Goal: Task Accomplishment & Management: Complete application form

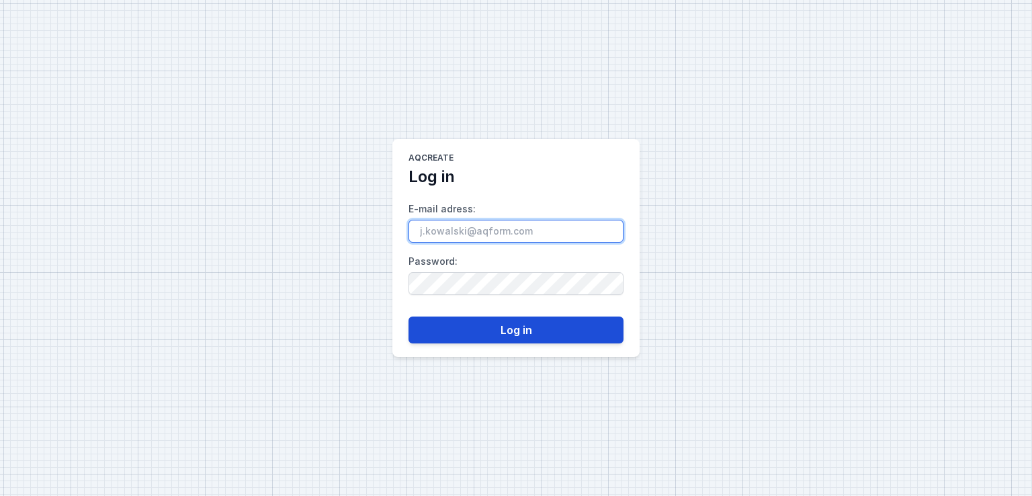
type input "[PERSON_NAME][EMAIL_ADDRESS][DOMAIN_NAME]"
click at [511, 326] on button "Log in" at bounding box center [515, 329] width 215 height 27
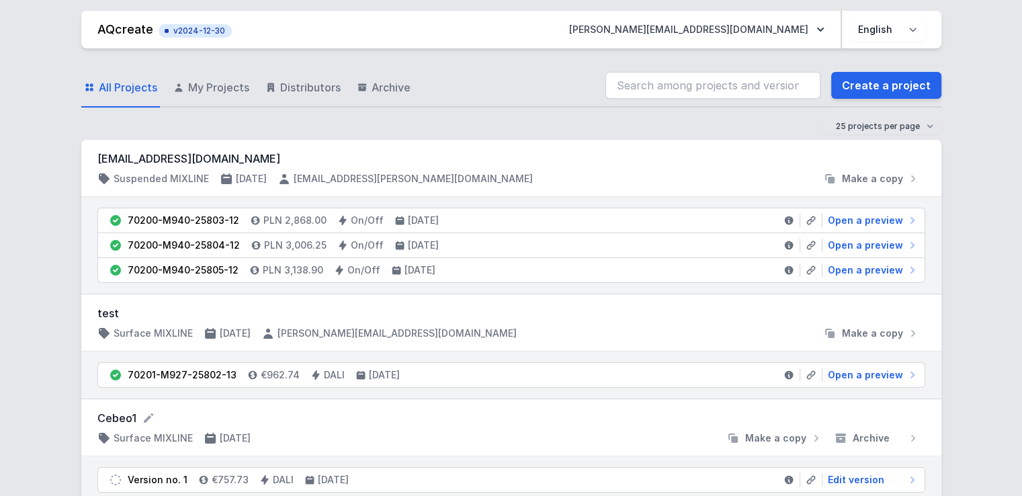
click at [530, 331] on div at bounding box center [672, 332] width 290 height 13
click at [871, 89] on link "Create a project" at bounding box center [886, 85] width 110 height 27
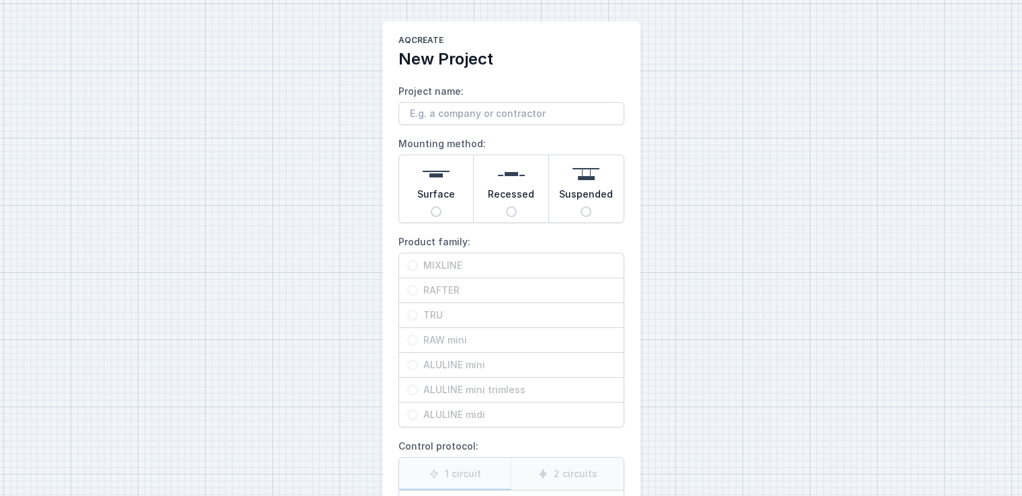
click at [434, 210] on input "Surface" at bounding box center [436, 211] width 11 height 11
radio input "true"
click at [410, 266] on input "MIXLINE" at bounding box center [412, 265] width 11 height 11
radio input "true"
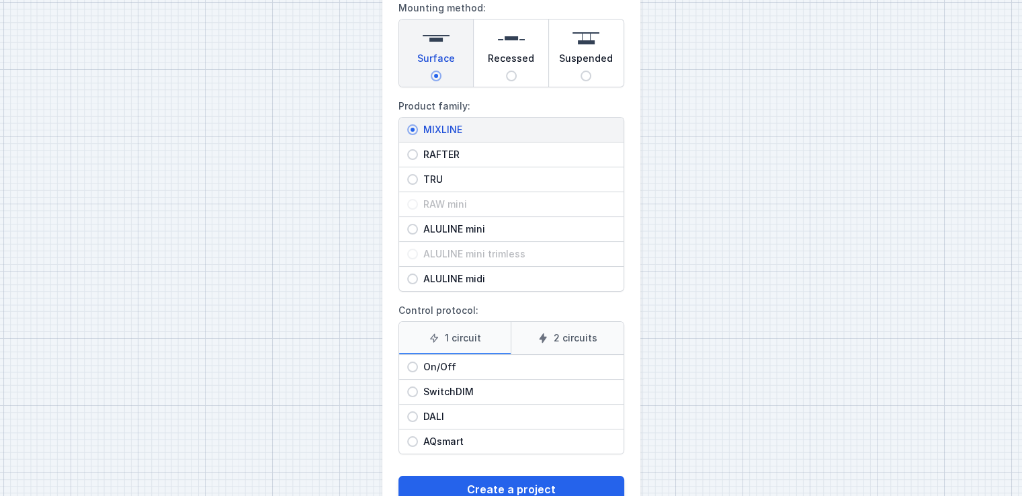
scroll to position [139, 0]
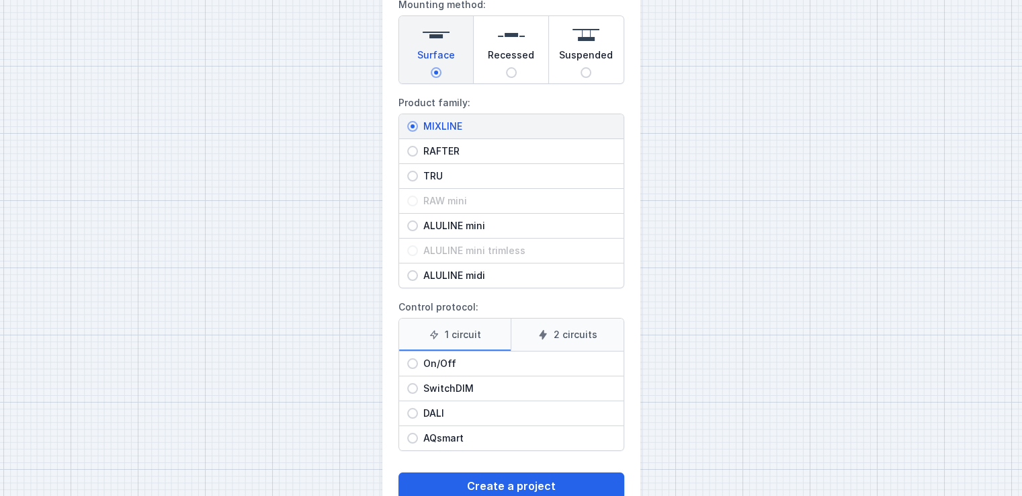
click at [418, 385] on span "SwitchDIM" at bounding box center [516, 388] width 197 height 13
click at [418, 385] on input "SwitchDIM" at bounding box center [412, 388] width 11 height 11
radio input "true"
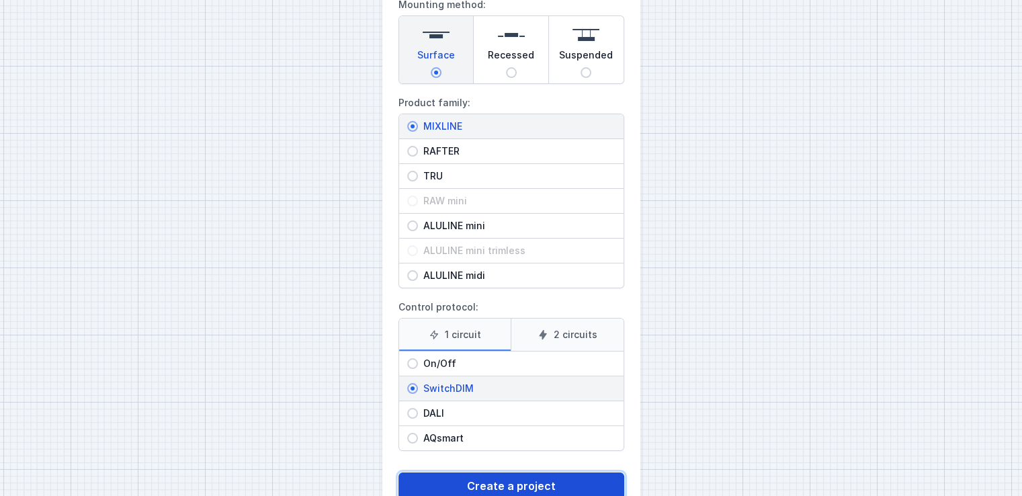
click at [476, 472] on button "Create a project" at bounding box center [511, 485] width 226 height 27
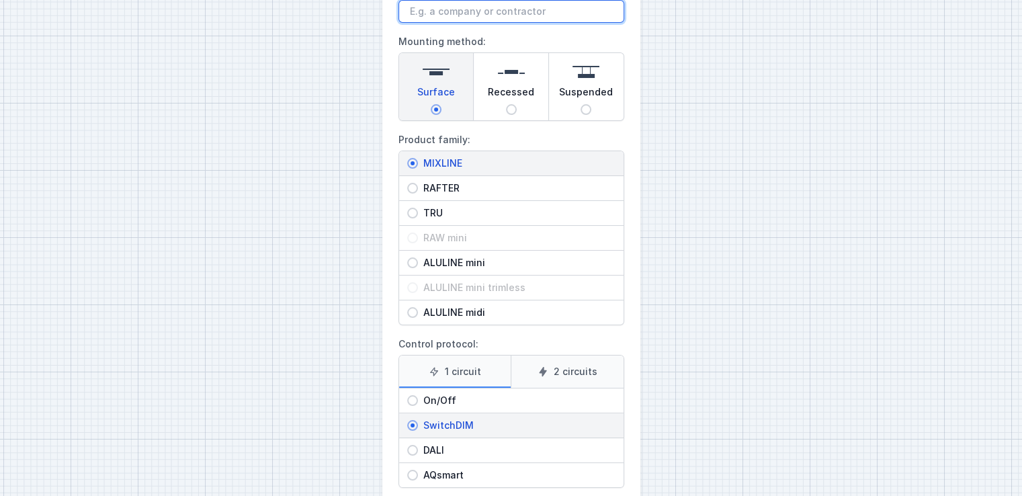
scroll to position [0, 0]
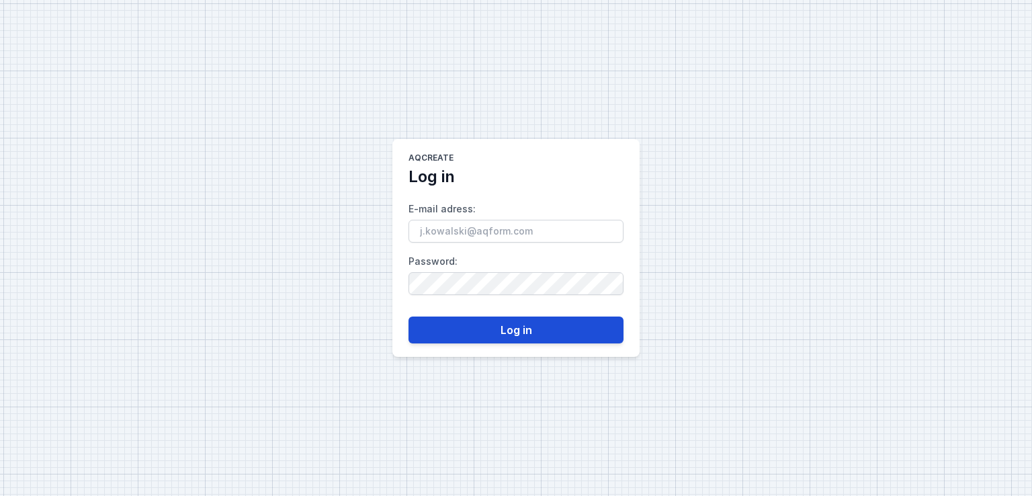
type input "[PERSON_NAME][EMAIL_ADDRESS][DOMAIN_NAME]"
click at [543, 331] on button "Log in" at bounding box center [515, 329] width 215 height 27
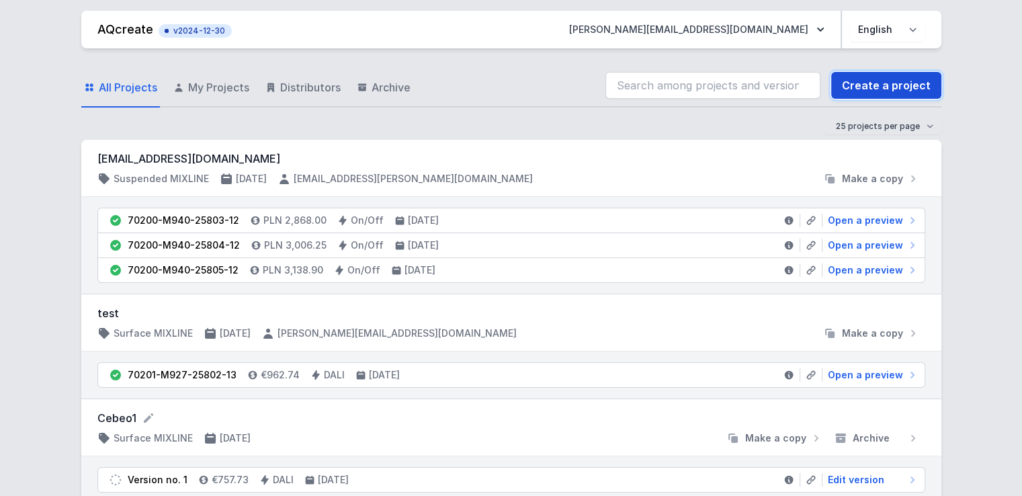
click at [895, 83] on link "Create a project" at bounding box center [886, 85] width 110 height 27
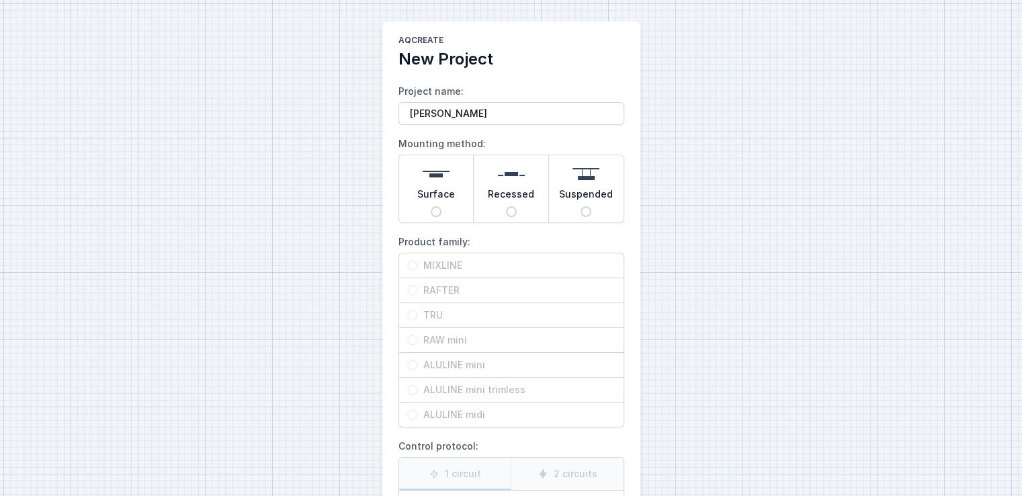
type input "[PERSON_NAME]"
click at [438, 208] on input "Surface" at bounding box center [436, 211] width 11 height 11
radio input "true"
click at [414, 265] on input "MIXLINE" at bounding box center [412, 265] width 11 height 11
radio input "true"
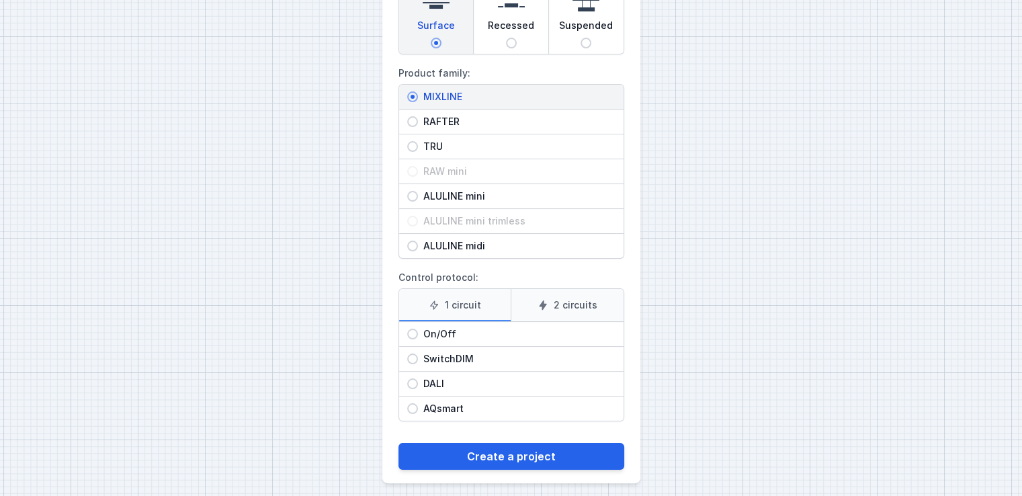
scroll to position [175, 0]
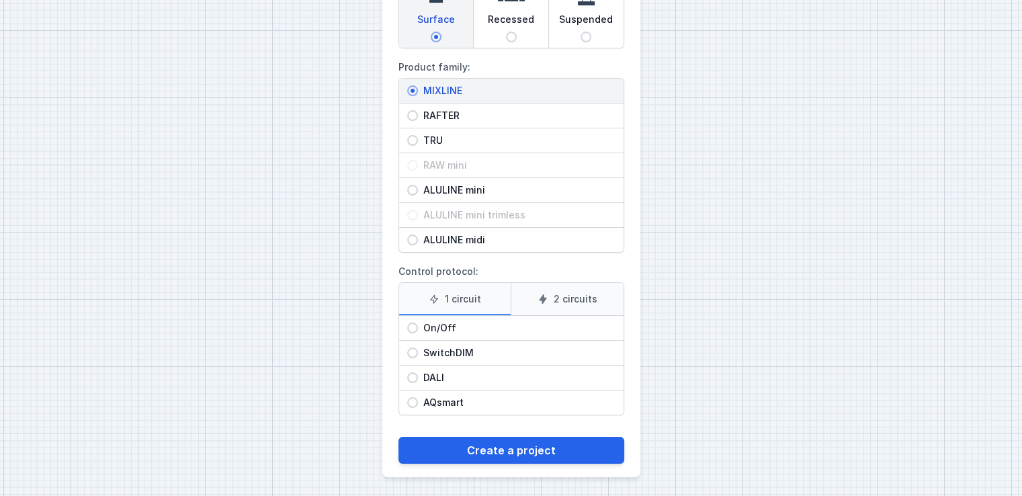
click at [433, 372] on span "DALI" at bounding box center [516, 377] width 197 height 13
click at [418, 372] on input "DALI" at bounding box center [412, 377] width 11 height 11
radio input "true"
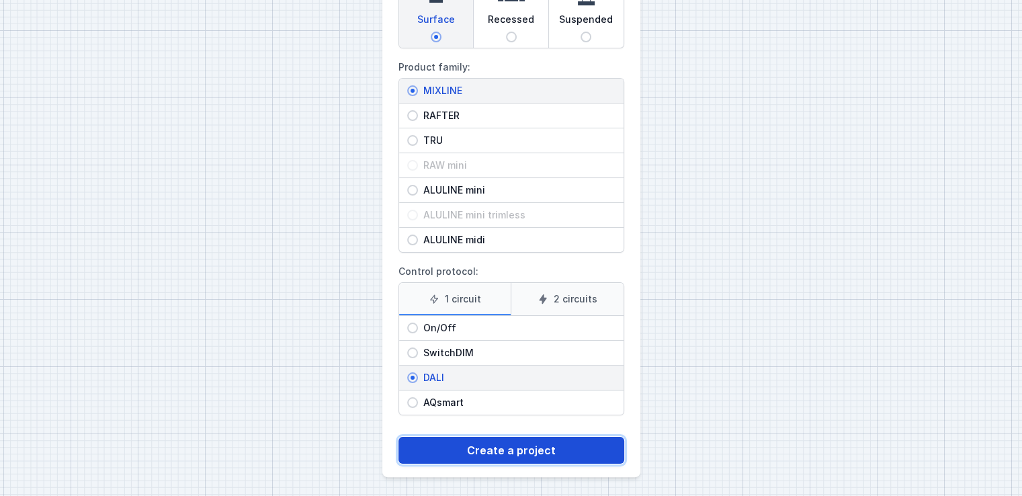
click at [489, 443] on button "Create a project" at bounding box center [511, 450] width 226 height 27
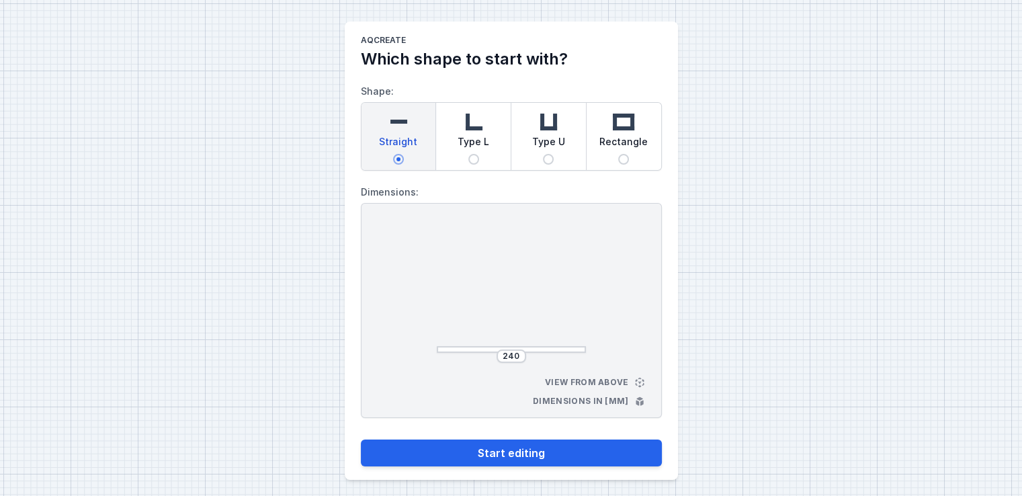
click at [472, 151] on span "Type L" at bounding box center [473, 144] width 32 height 19
click at [472, 154] on input "Type L" at bounding box center [473, 159] width 11 height 11
radio input "true"
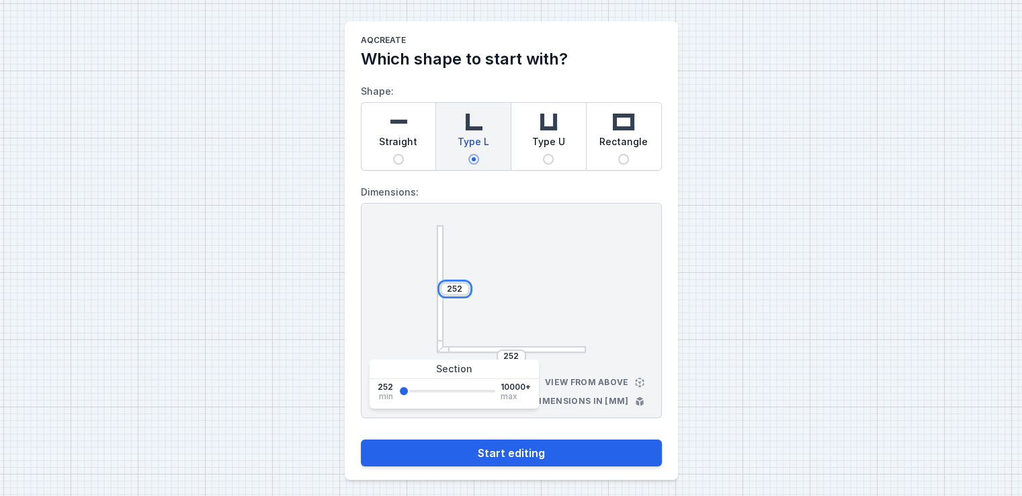
click at [462, 288] on input "252" at bounding box center [454, 288] width 21 height 11
type input "2"
type input "330"
click at [521, 353] on div "252" at bounding box center [511, 355] width 30 height 13
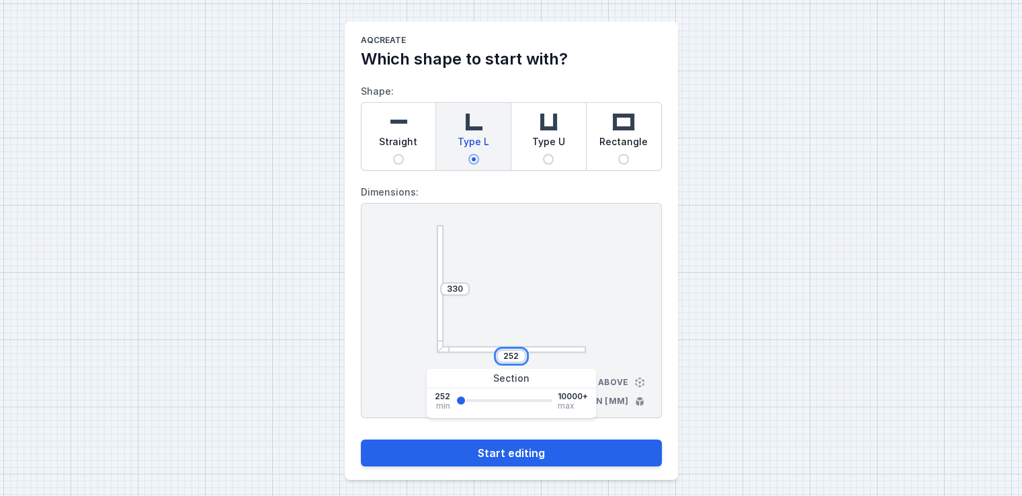
click at [515, 353] on input "252" at bounding box center [510, 356] width 21 height 11
type input "2"
type input "450"
click at [361, 439] on button "Start editing" at bounding box center [511, 452] width 301 height 27
type input "450"
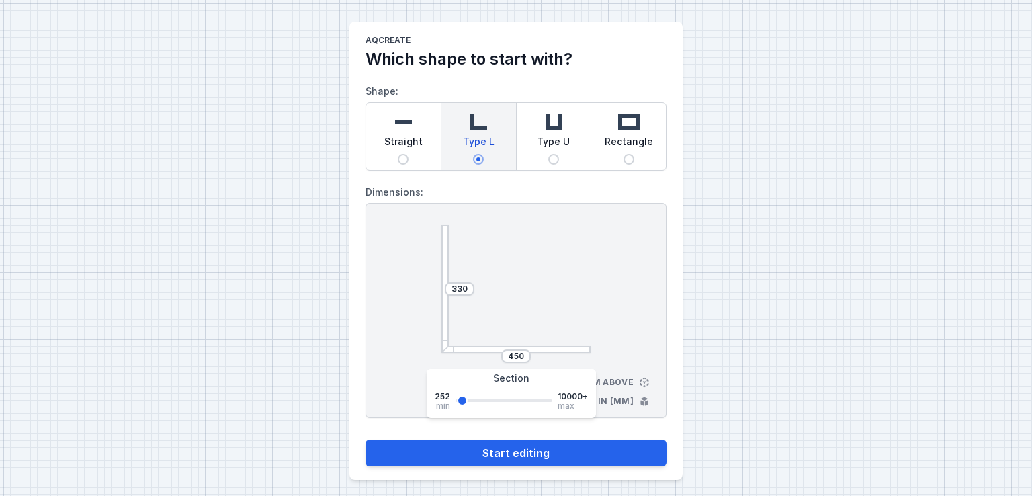
select select "4"
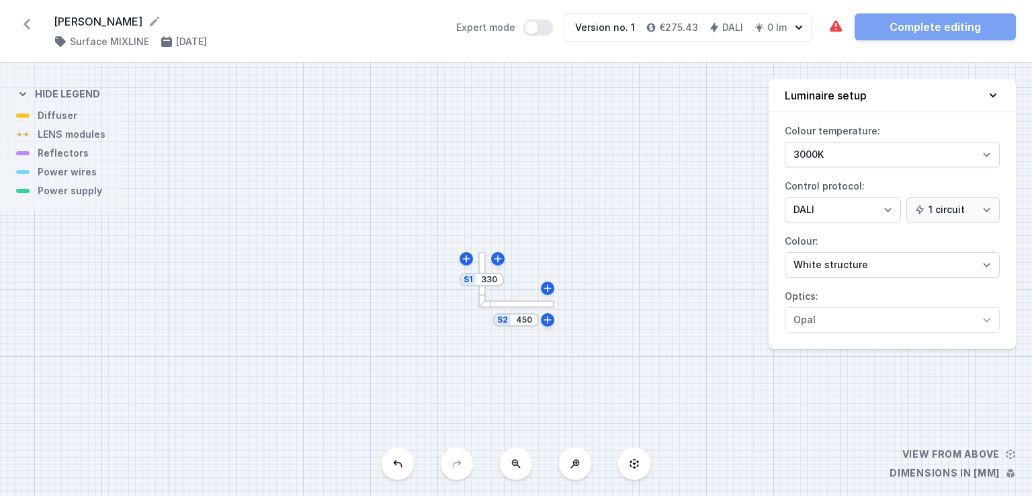
click at [521, 308] on div "S2 450 S1 330" at bounding box center [516, 279] width 1032 height 433
click at [504, 302] on div at bounding box center [516, 303] width 76 height 7
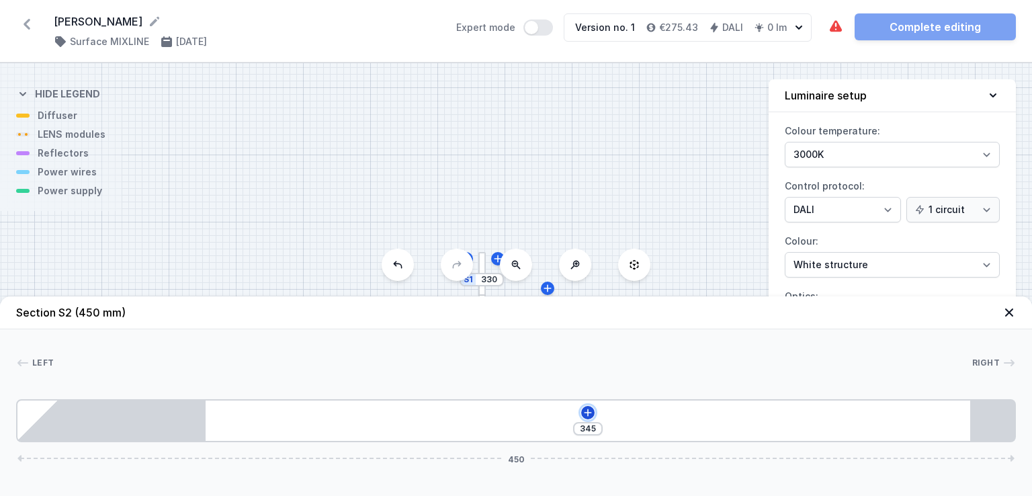
click at [586, 413] on icon at bounding box center [587, 412] width 11 height 11
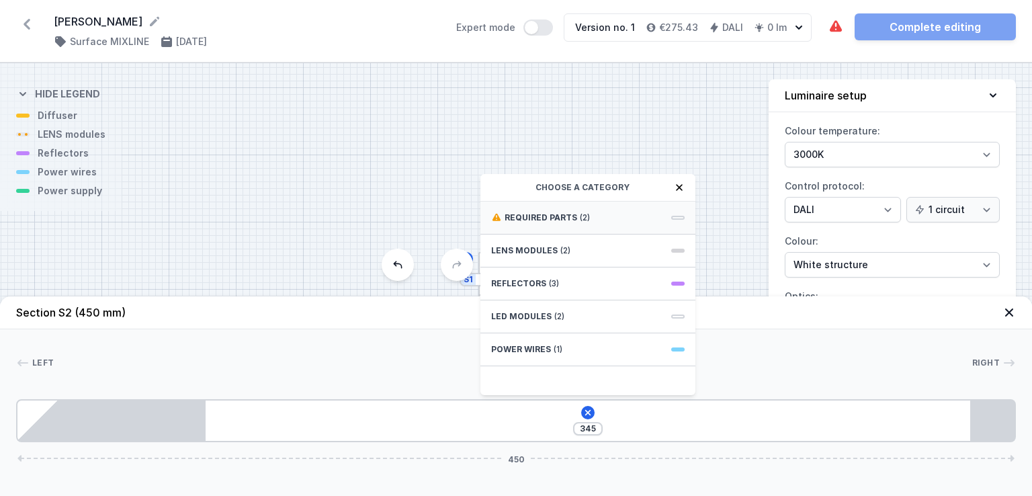
click at [601, 217] on div "Required parts (2)" at bounding box center [587, 218] width 215 height 33
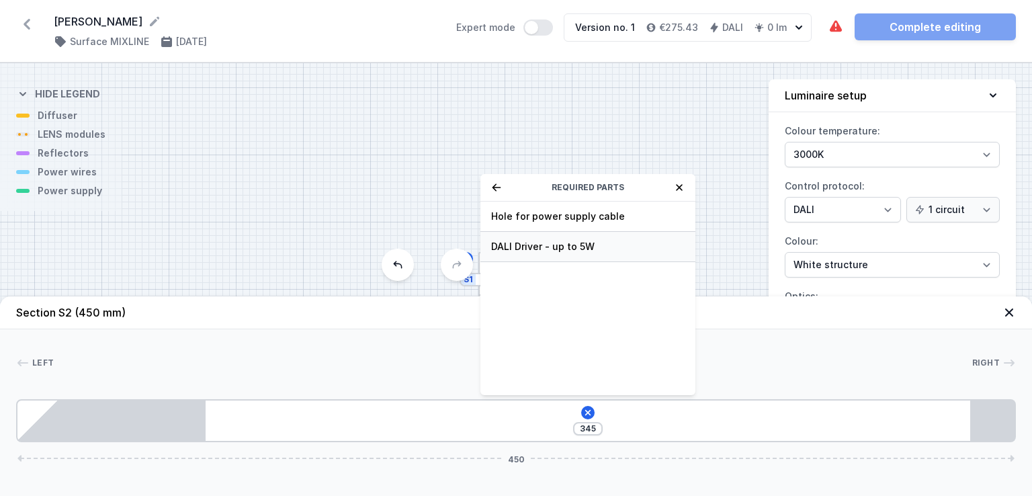
click at [575, 251] on span "DALI Driver - up to 5W" at bounding box center [587, 246] width 193 height 13
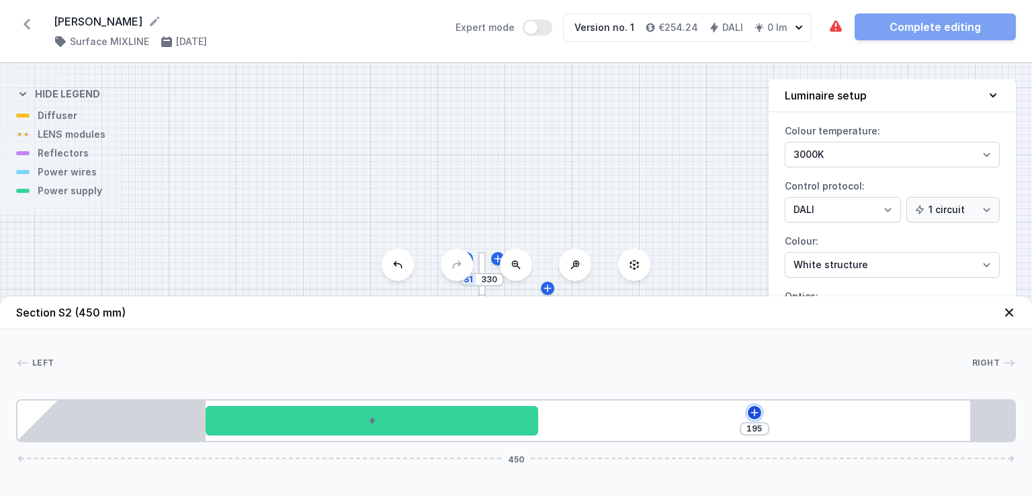
click at [754, 409] on icon at bounding box center [753, 411] width 7 height 7
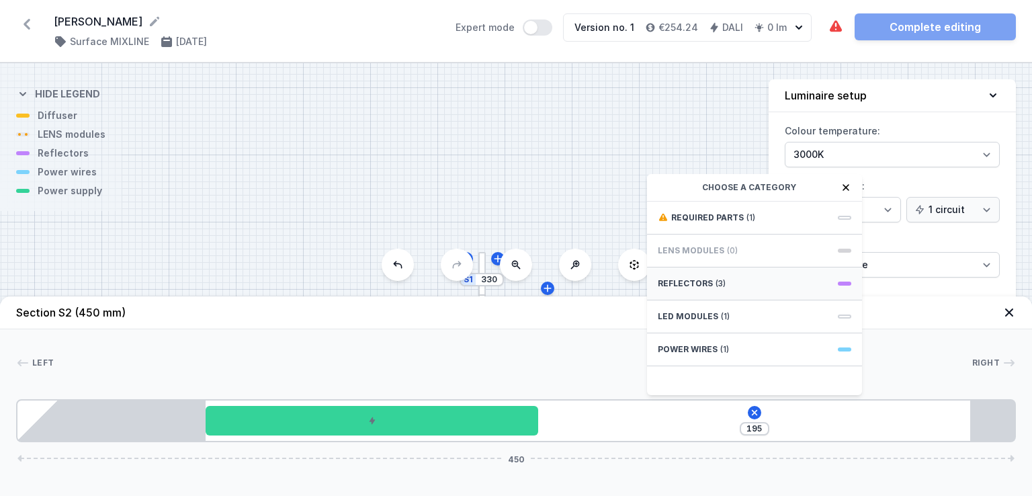
click at [747, 289] on div "Reflectors (3)" at bounding box center [754, 283] width 215 height 33
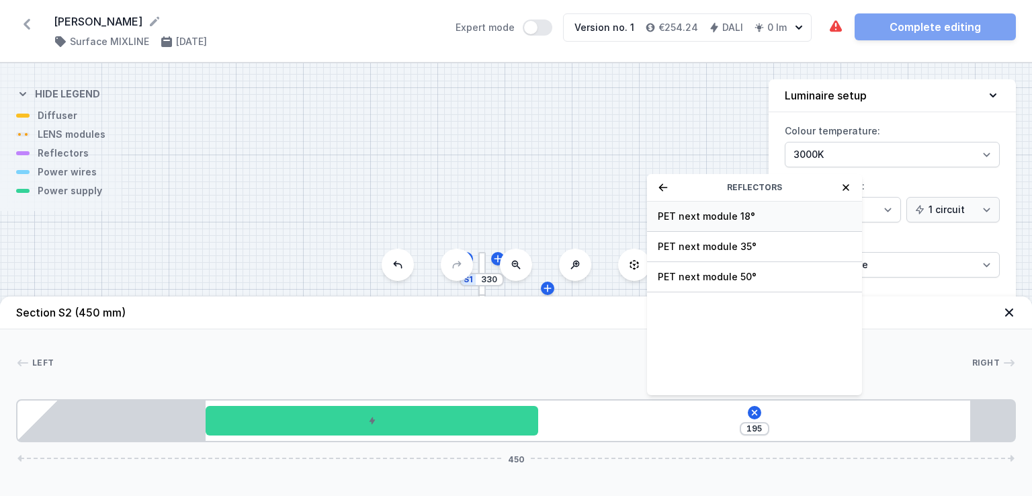
click at [740, 220] on span "PET next module 18°" at bounding box center [754, 216] width 193 height 13
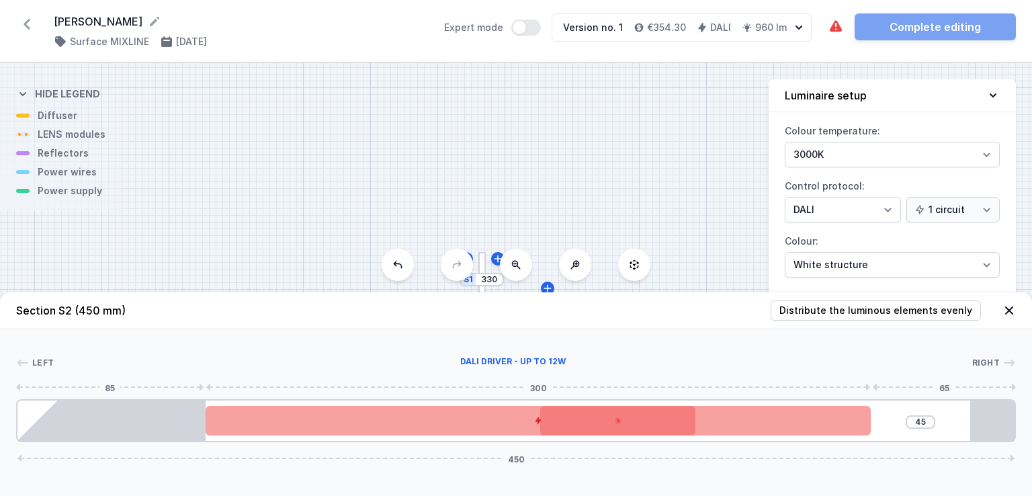
drag, startPoint x: 597, startPoint y: 426, endPoint x: 473, endPoint y: 425, distance: 124.3
click at [473, 425] on div at bounding box center [538, 421] width 664 height 30
click at [684, 429] on div at bounding box center [538, 421] width 664 height 30
click at [822, 416] on div at bounding box center [538, 421] width 664 height 30
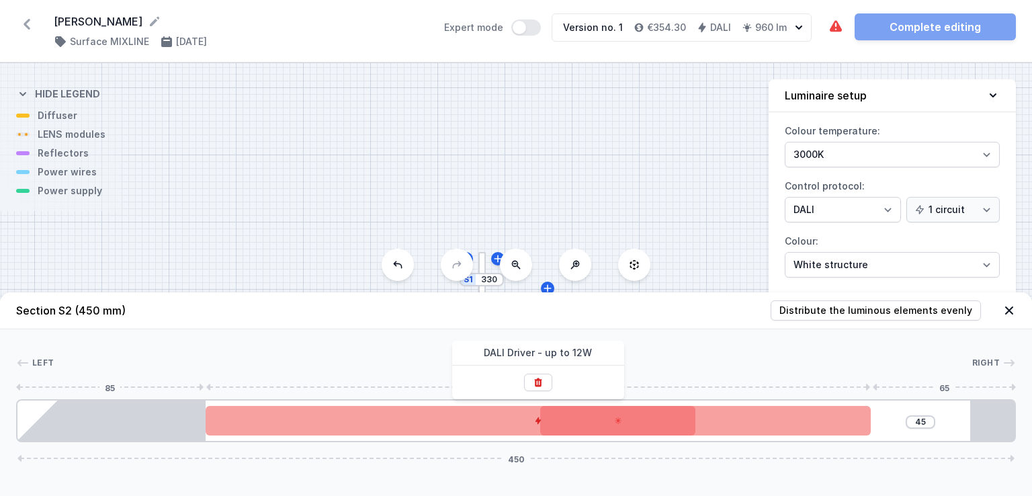
click at [494, 409] on div at bounding box center [538, 421] width 664 height 30
click at [472, 420] on div at bounding box center [538, 421] width 664 height 30
click at [566, 431] on div at bounding box center [538, 421] width 664 height 30
click at [777, 425] on div at bounding box center [538, 421] width 664 height 30
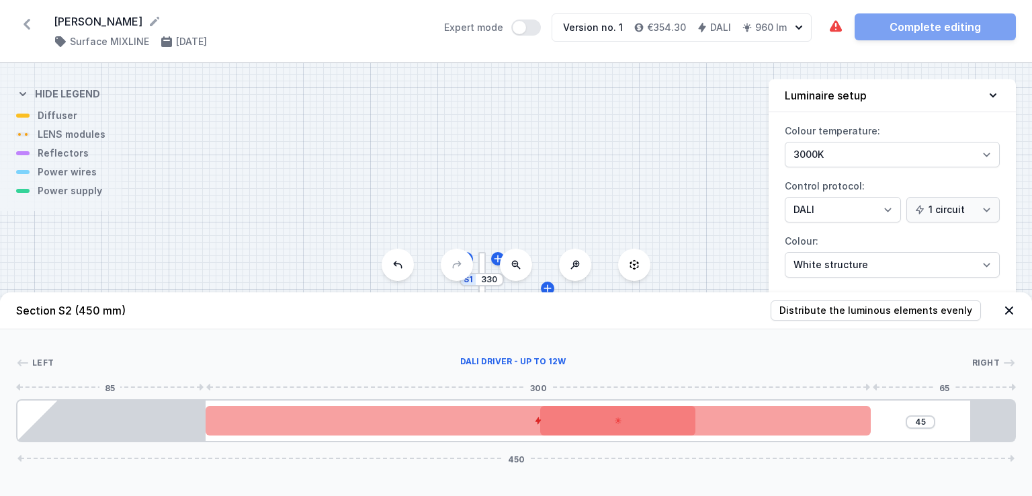
drag, startPoint x: 777, startPoint y: 425, endPoint x: 742, endPoint y: 422, distance: 34.4
click at [742, 422] on div at bounding box center [538, 421] width 664 height 30
click at [592, 416] on div at bounding box center [538, 421] width 664 height 30
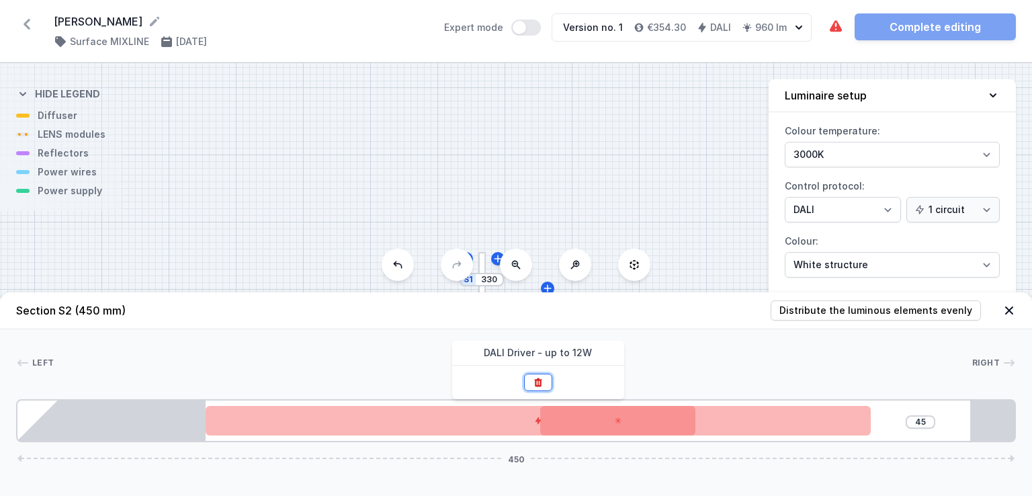
click at [545, 385] on button at bounding box center [538, 381] width 28 height 17
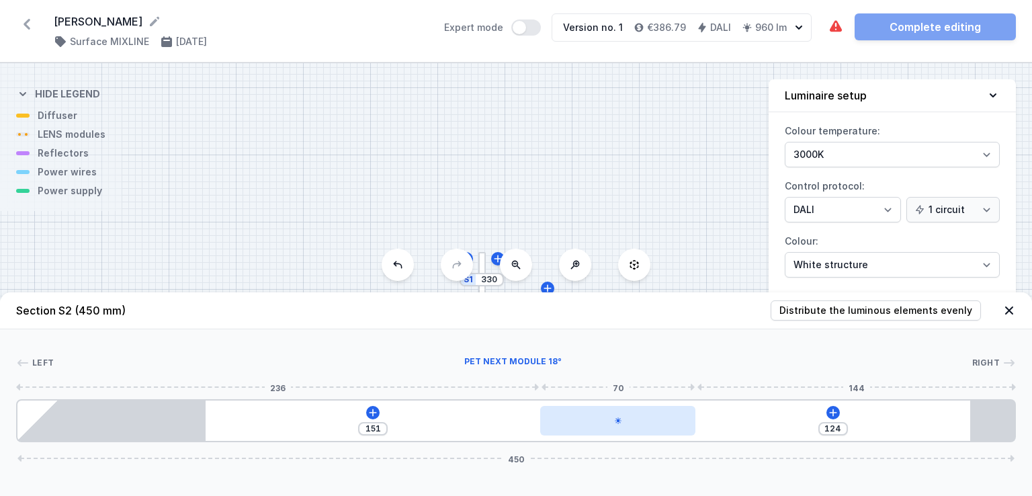
click at [637, 421] on div at bounding box center [617, 421] width 155 height 30
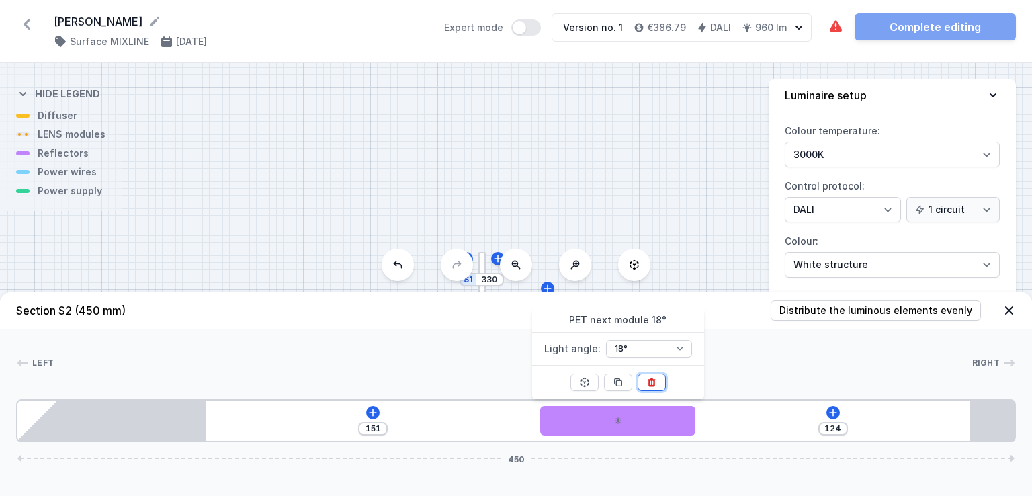
click at [652, 382] on icon at bounding box center [651, 382] width 11 height 11
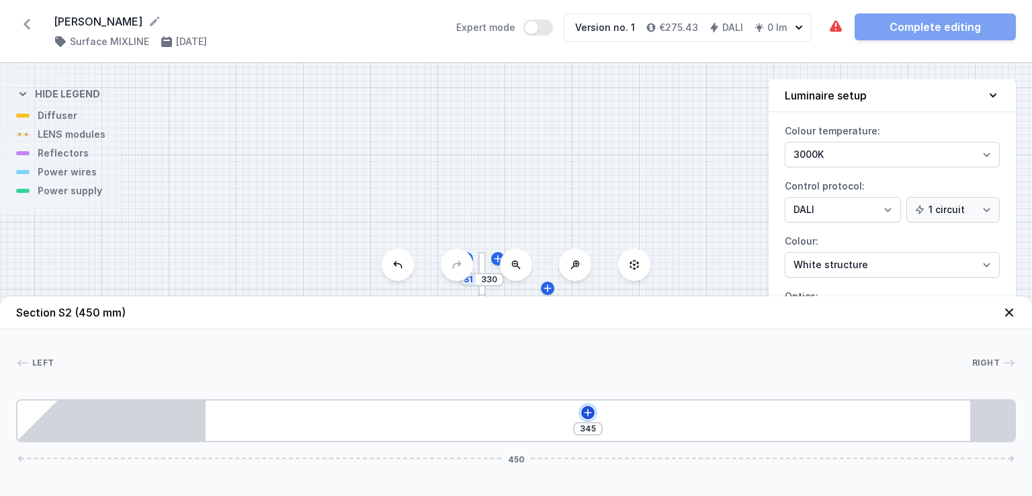
click at [583, 414] on icon at bounding box center [587, 412] width 11 height 11
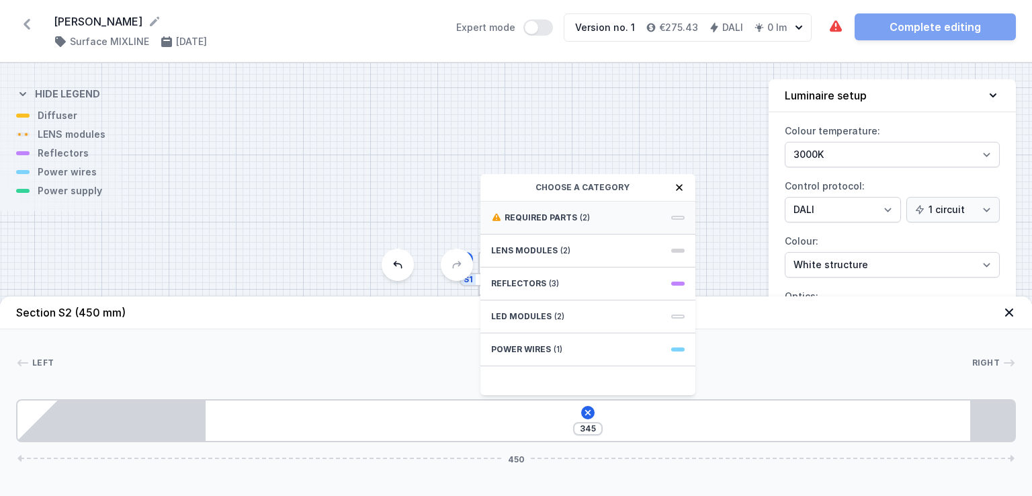
click at [617, 214] on div "Required parts (2)" at bounding box center [587, 218] width 215 height 33
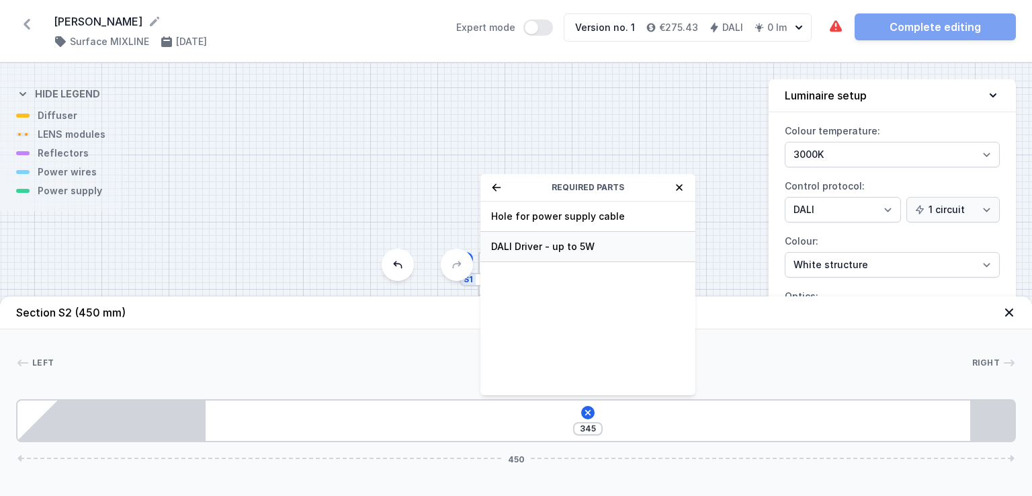
click at [575, 242] on span "DALI Driver - up to 5W" at bounding box center [587, 246] width 193 height 13
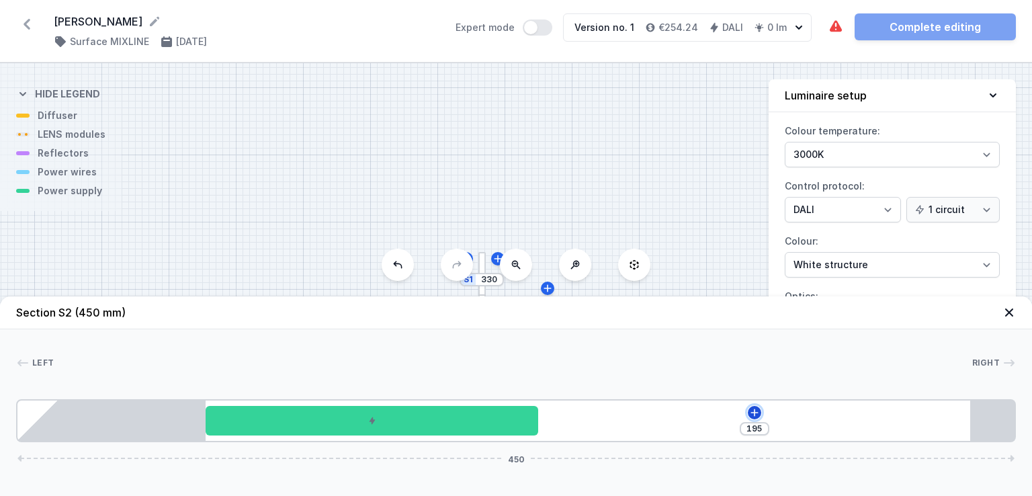
click at [752, 410] on icon at bounding box center [754, 412] width 11 height 11
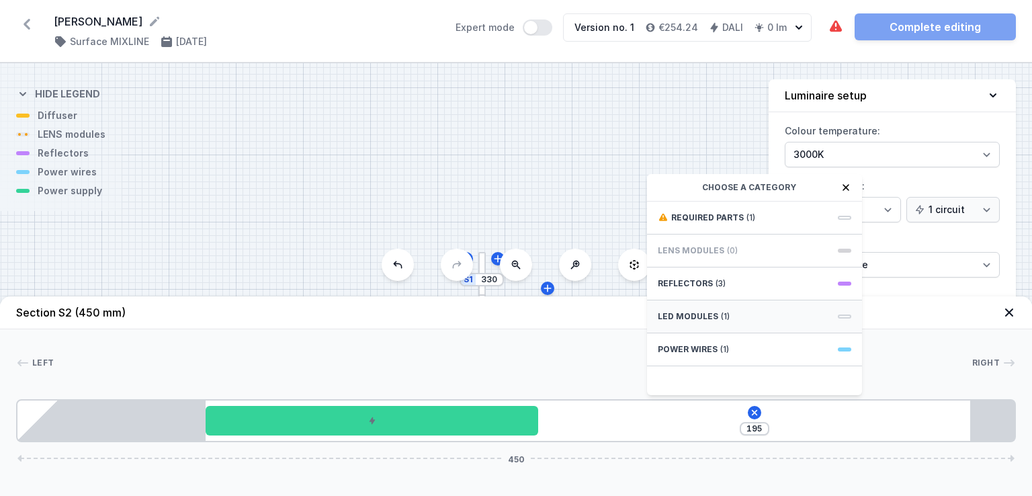
click at [727, 320] on div "LED modules (1)" at bounding box center [754, 316] width 215 height 33
click at [727, 320] on div "LED opal module 420mm LED opal module 560mm LED opal module 700mm LED opal modu…" at bounding box center [754, 298] width 215 height 193
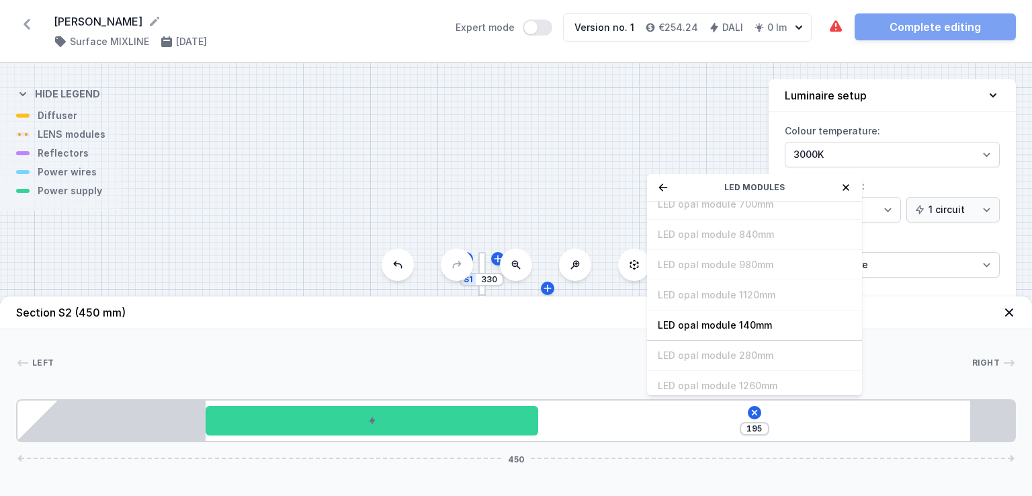
scroll to position [78, 0]
click at [705, 322] on span "LED opal module 140mm" at bounding box center [754, 319] width 193 height 13
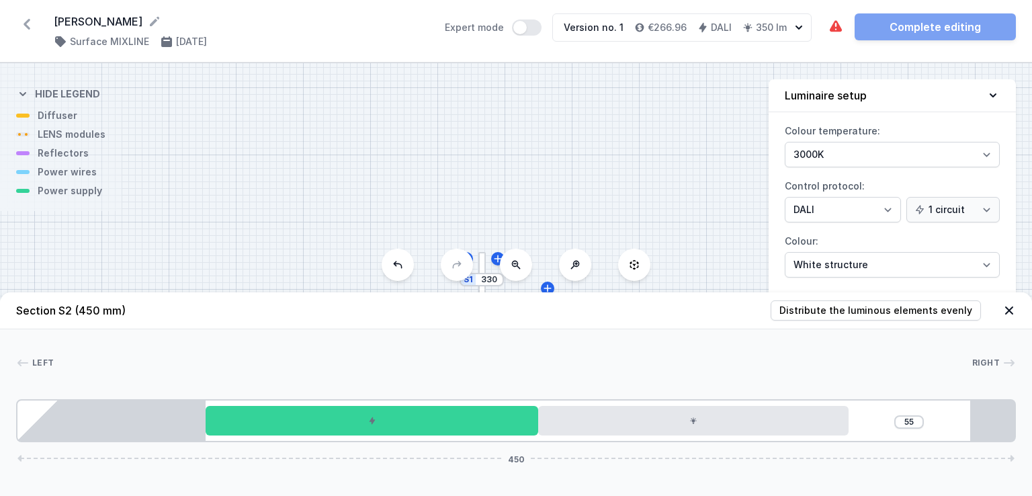
click at [529, 169] on div "S2 450 S1 330" at bounding box center [516, 279] width 1032 height 433
click at [875, 316] on span "Distribute the luminous elements evenly" at bounding box center [875, 310] width 193 height 13
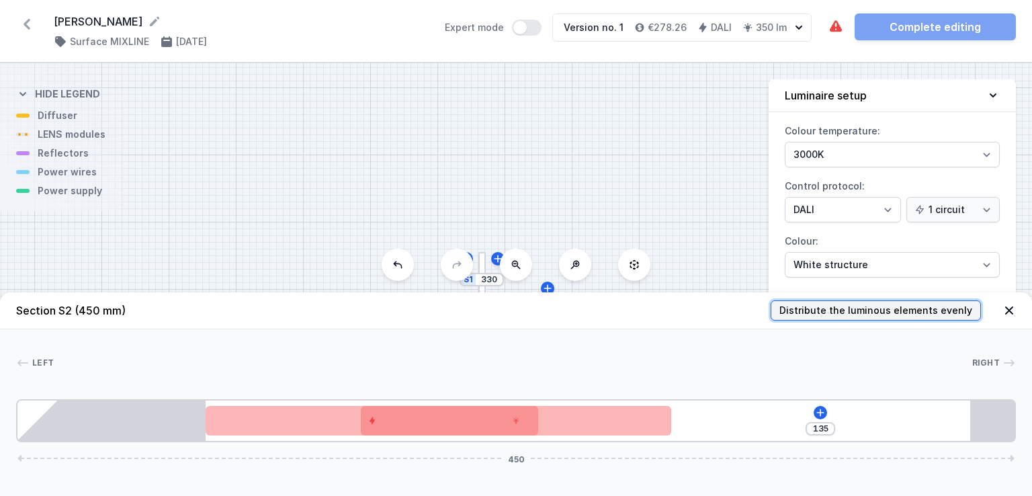
click at [863, 312] on span "Distribute the luminous elements evenly" at bounding box center [875, 310] width 193 height 13
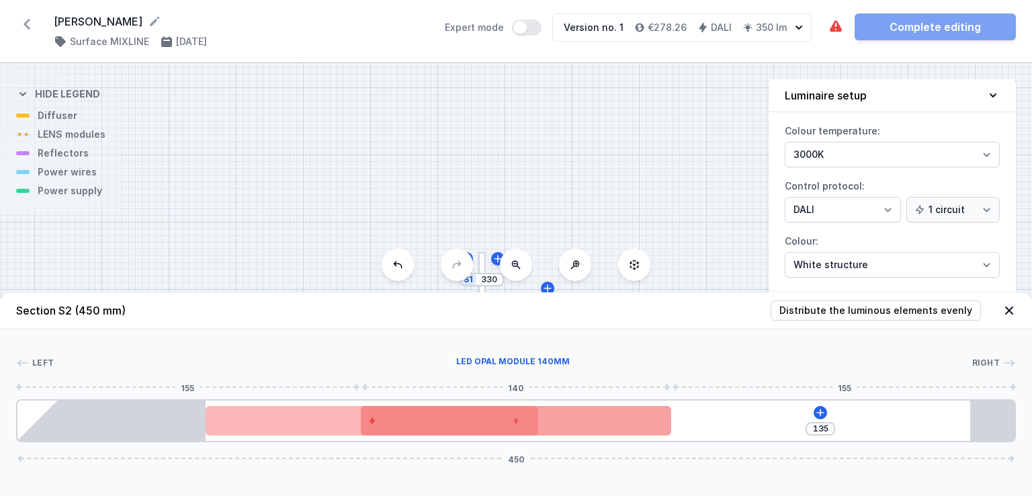
click at [561, 431] on div at bounding box center [516, 421] width 310 height 30
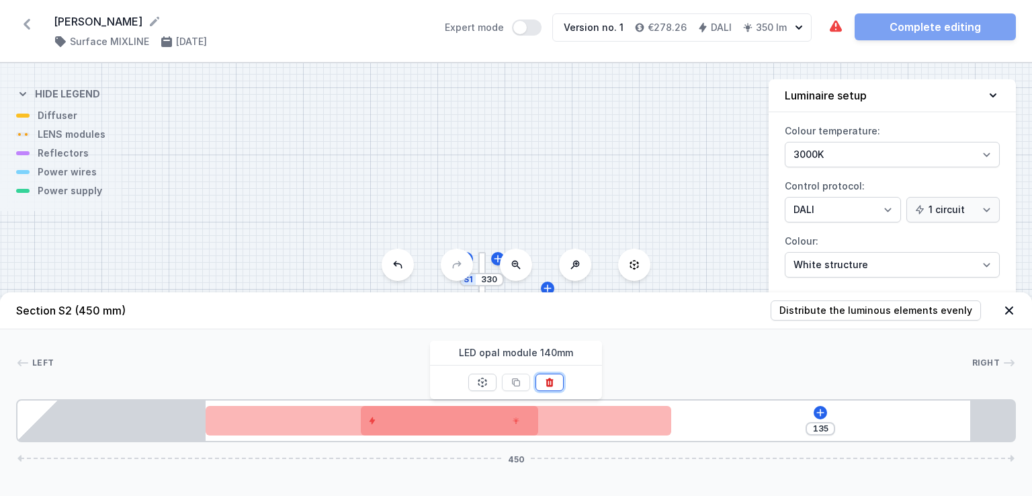
click at [545, 382] on icon at bounding box center [549, 382] width 11 height 11
type input "195"
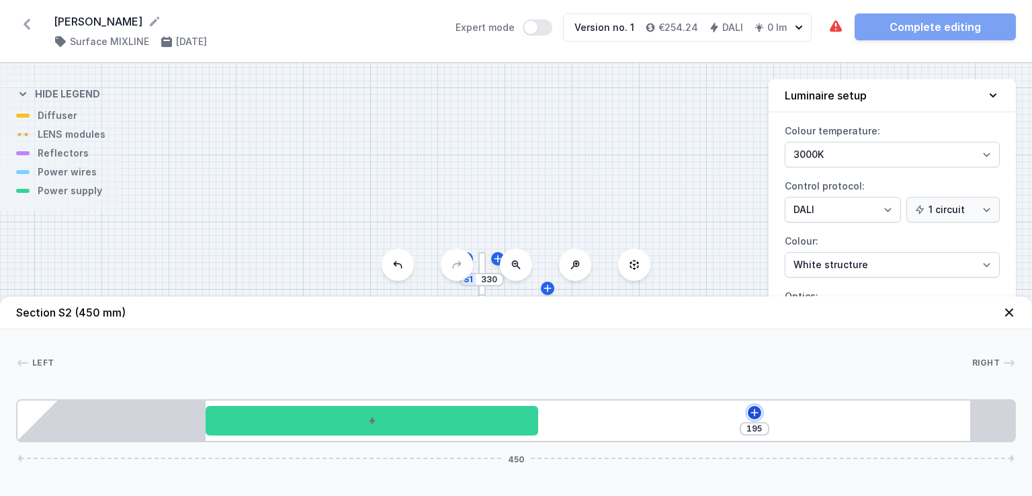
click at [752, 413] on icon at bounding box center [754, 412] width 11 height 11
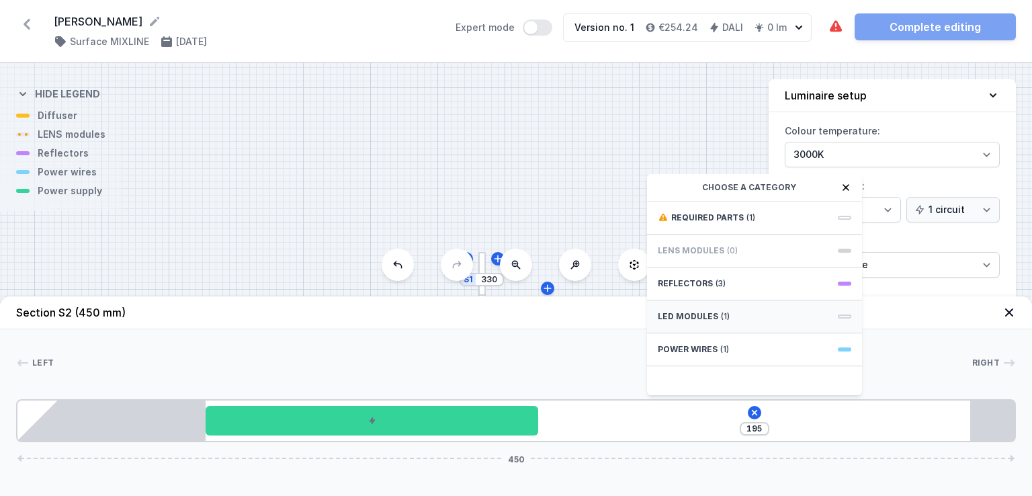
click at [746, 310] on div "LED modules (1)" at bounding box center [754, 316] width 215 height 33
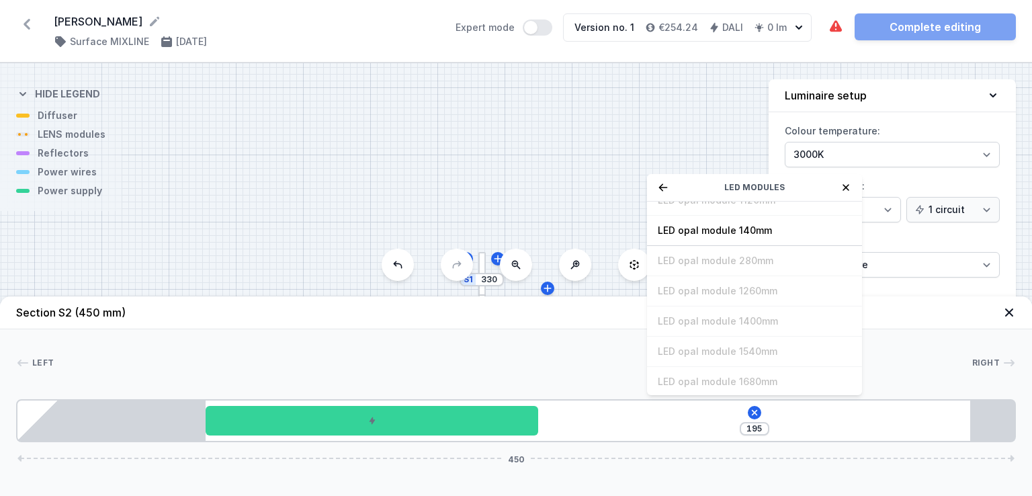
click at [661, 189] on icon at bounding box center [663, 187] width 11 height 11
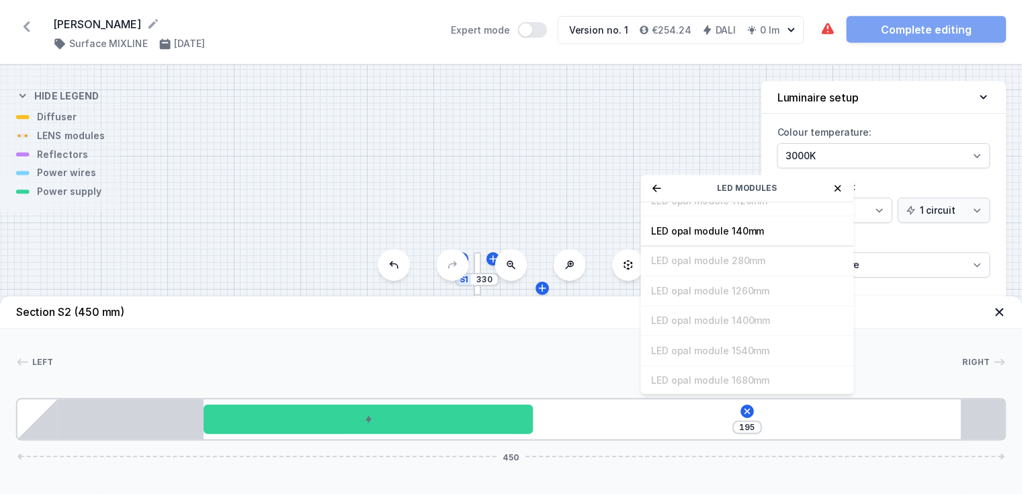
scroll to position [0, 0]
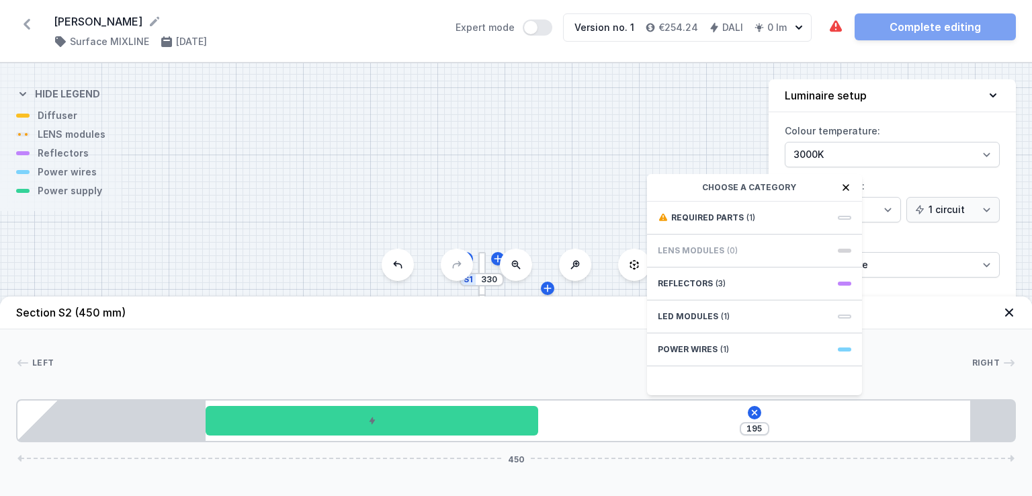
click at [588, 167] on div "S2 450 S1 330" at bounding box center [516, 279] width 1032 height 433
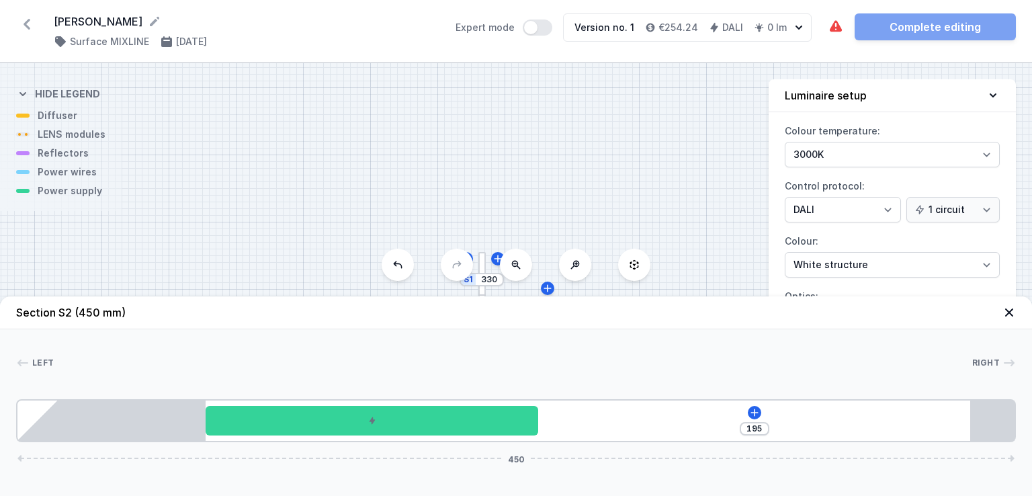
click at [29, 23] on icon at bounding box center [26, 23] width 21 height 21
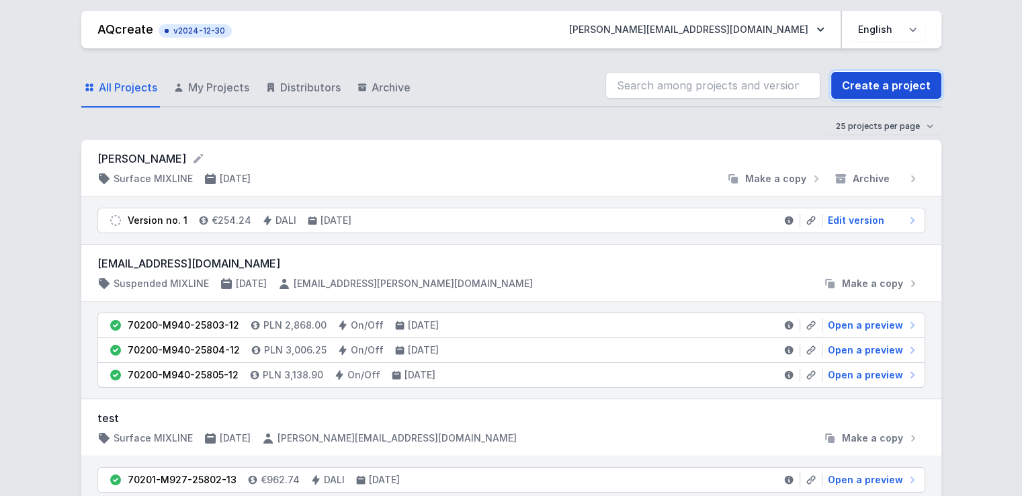
click at [866, 85] on link "Create a project" at bounding box center [886, 85] width 110 height 27
